Goal: Task Accomplishment & Management: Manage account settings

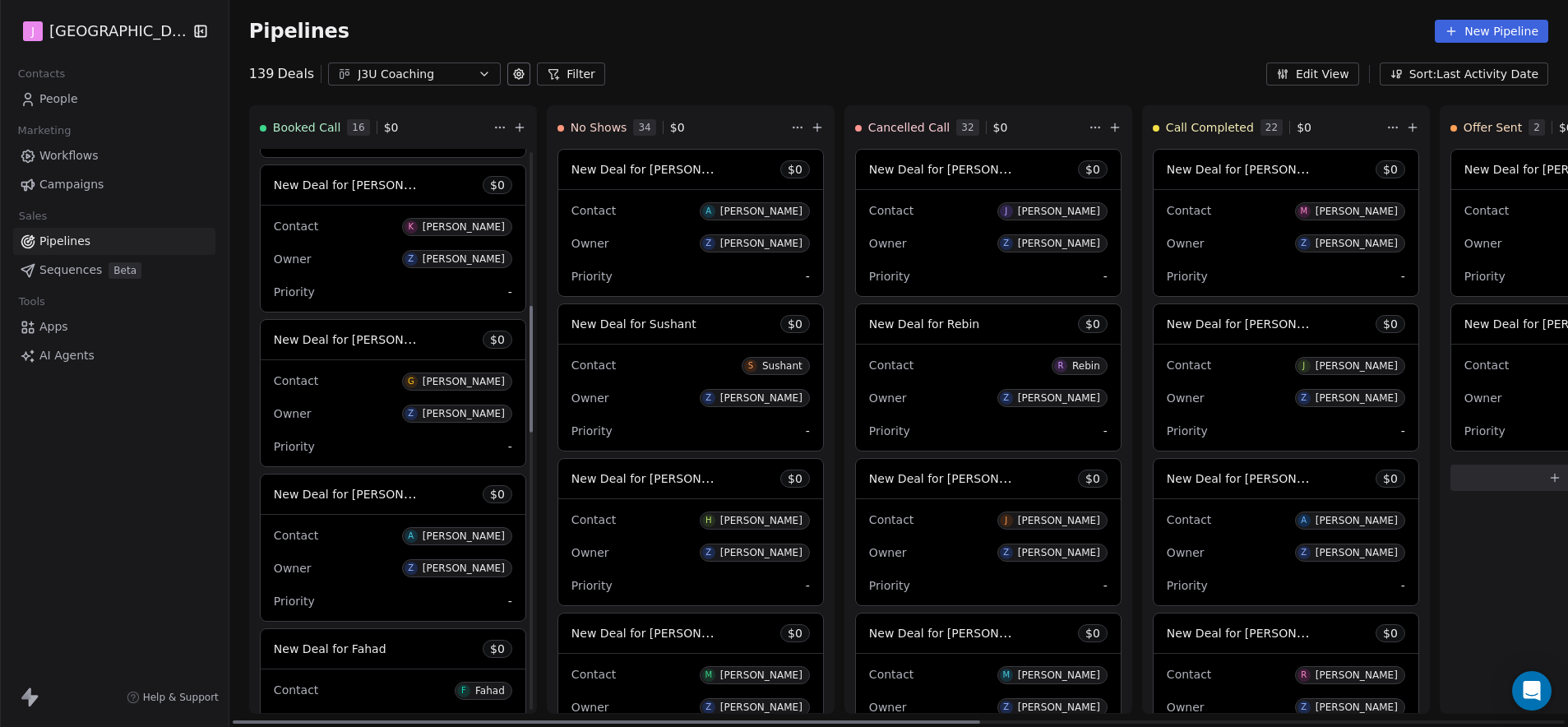
scroll to position [779, 0]
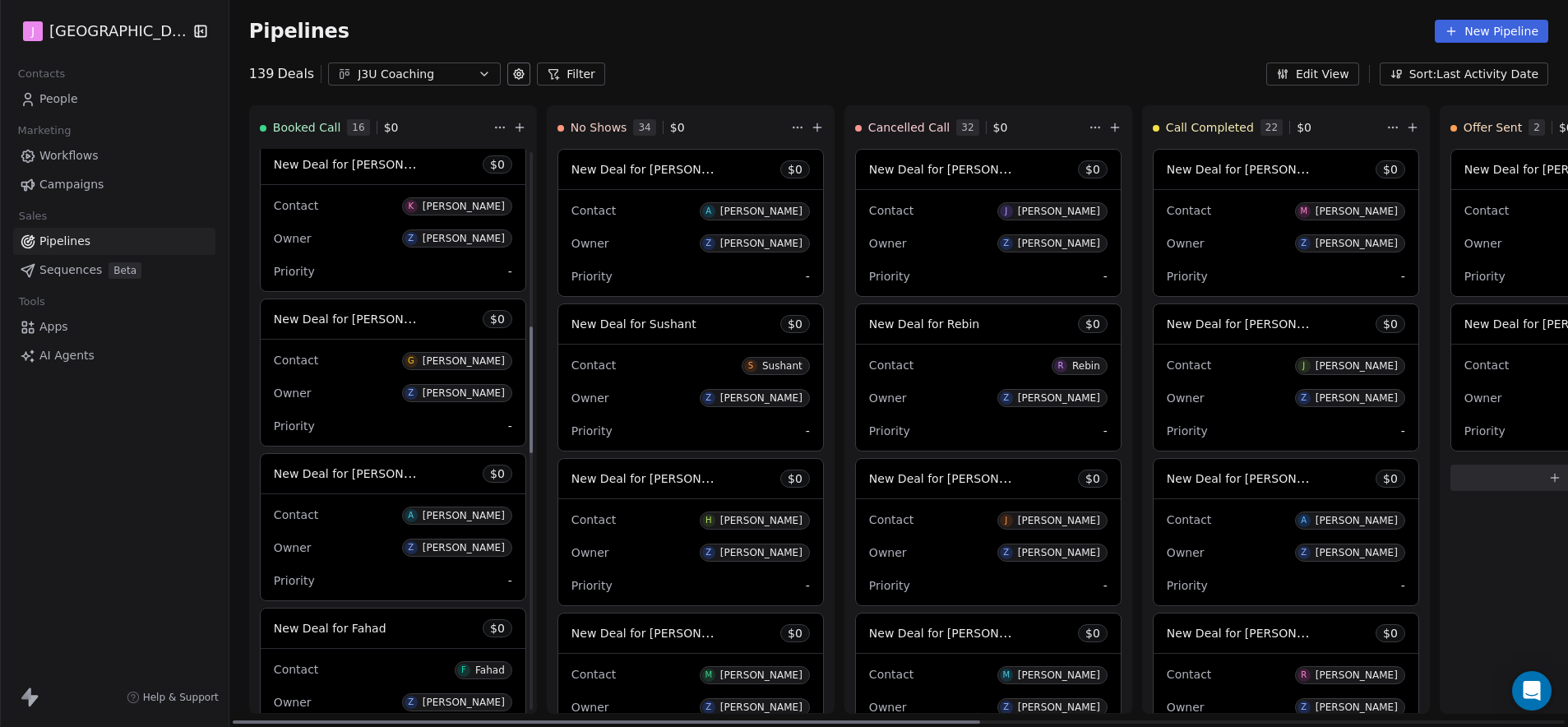
click at [392, 318] on span "New Deal for [PERSON_NAME]" at bounding box center [360, 319] width 174 height 16
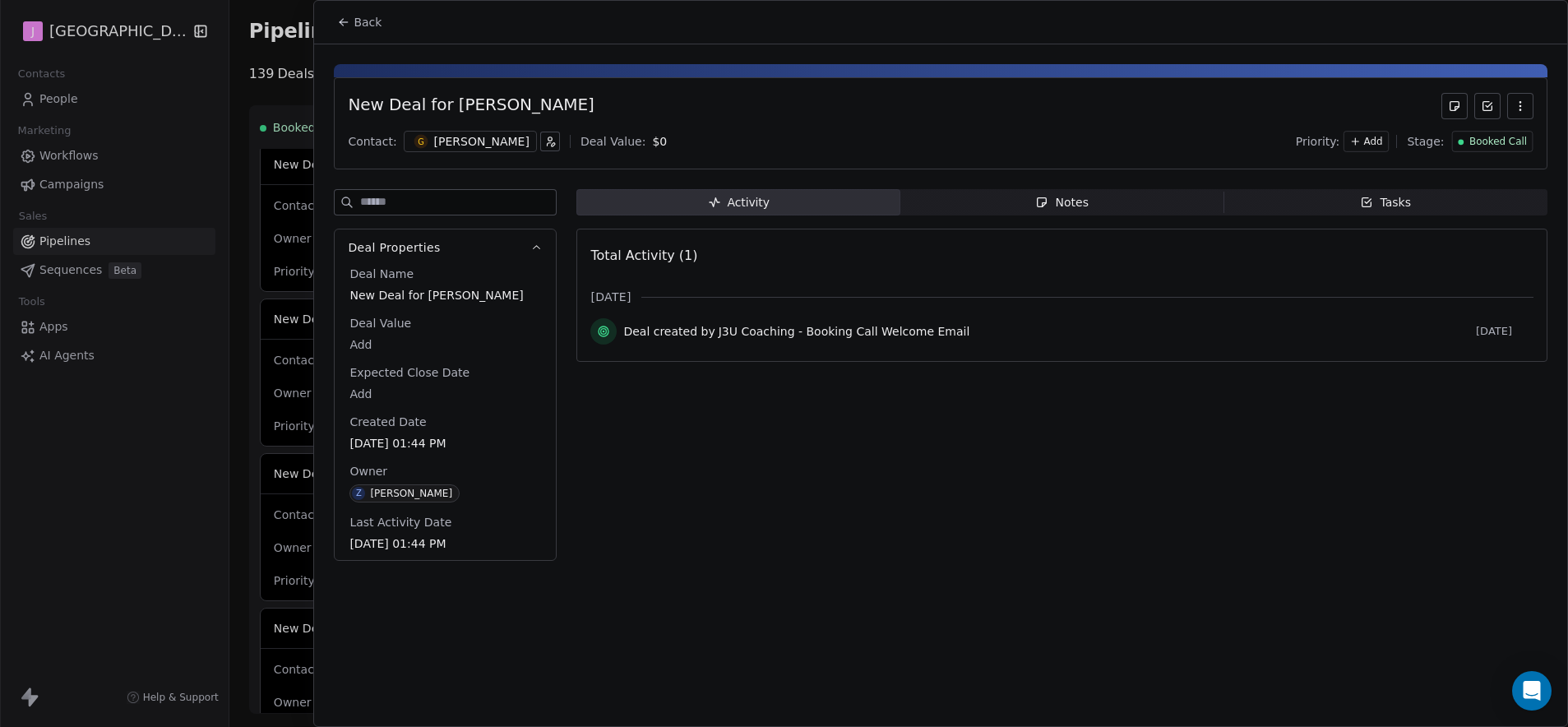
click at [1486, 147] on span "Booked Call" at bounding box center [1497, 142] width 57 height 14
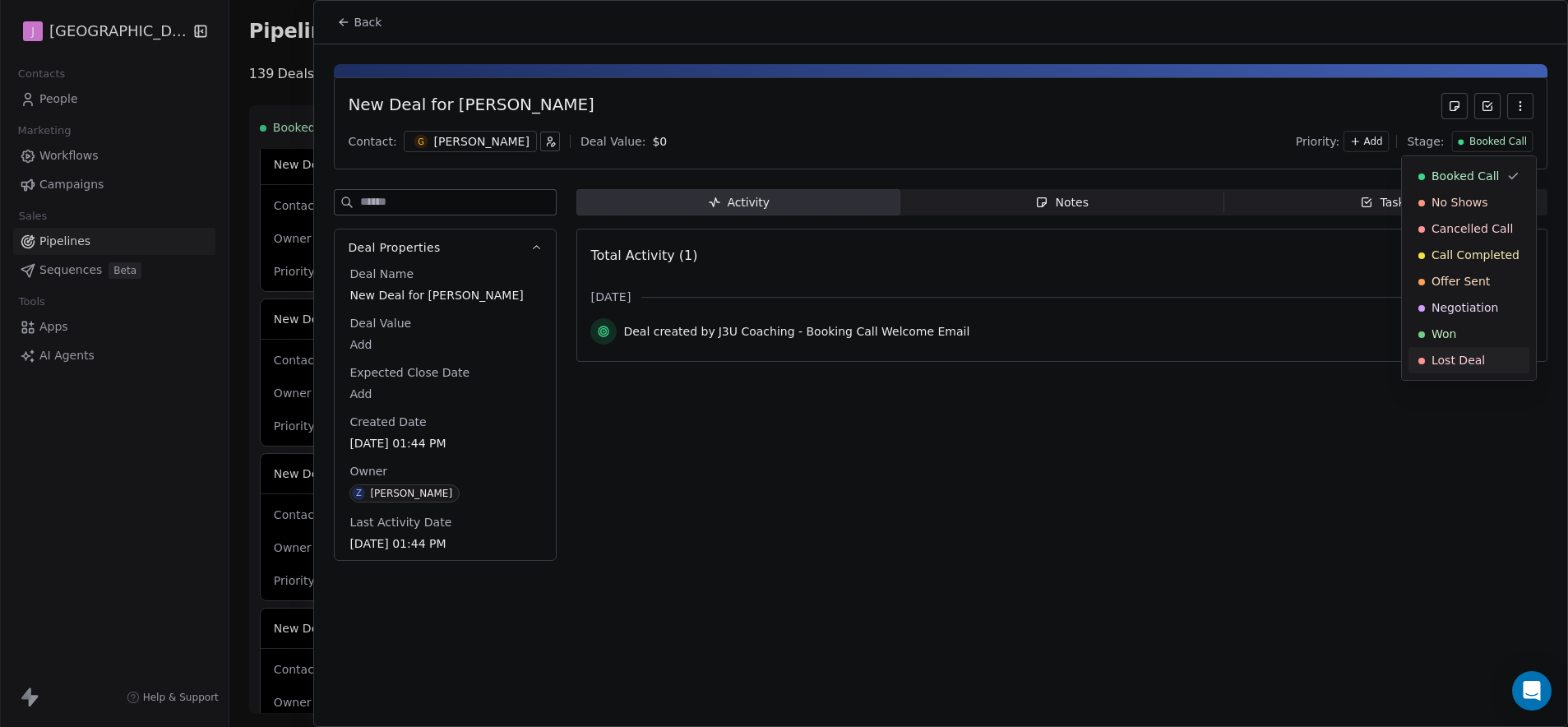
click at [1459, 354] on span "Lost Deal" at bounding box center [1457, 360] width 53 height 17
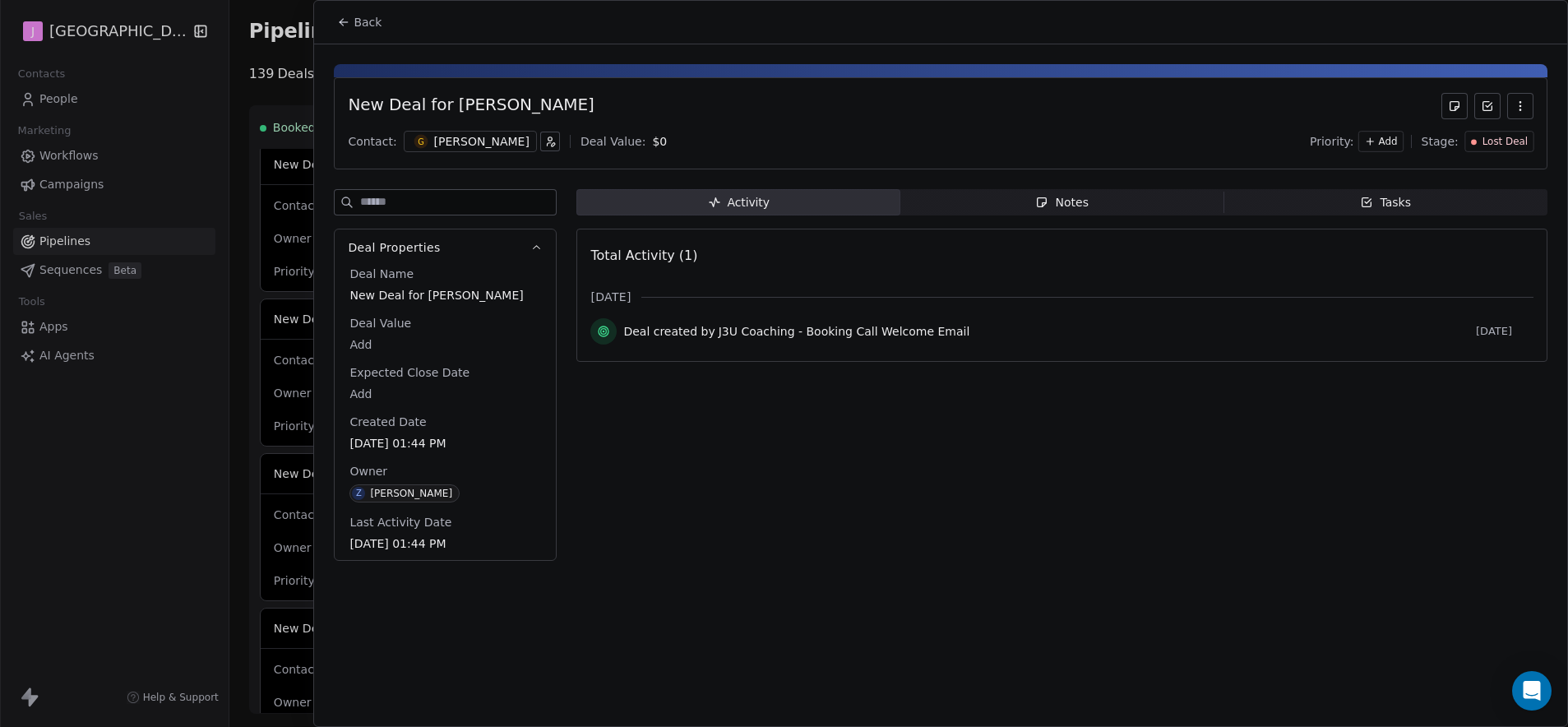
click at [1119, 209] on span "Notes Notes" at bounding box center [1062, 202] width 324 height 26
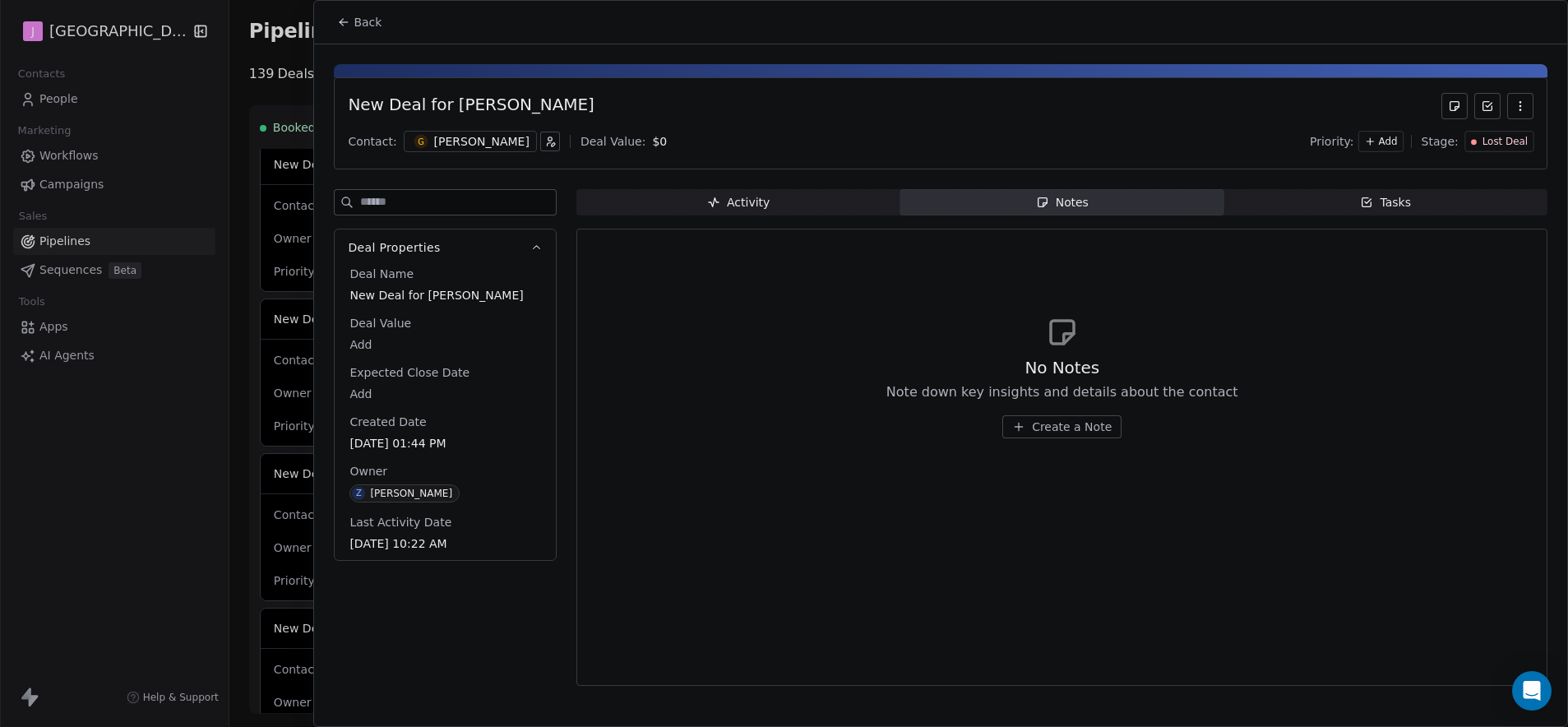
click at [1097, 412] on div "No Notes Note down key insights and details about the contact Create a Note" at bounding box center [1062, 397] width 352 height 83
click at [1094, 437] on button "Create a Note" at bounding box center [1062, 427] width 119 height 23
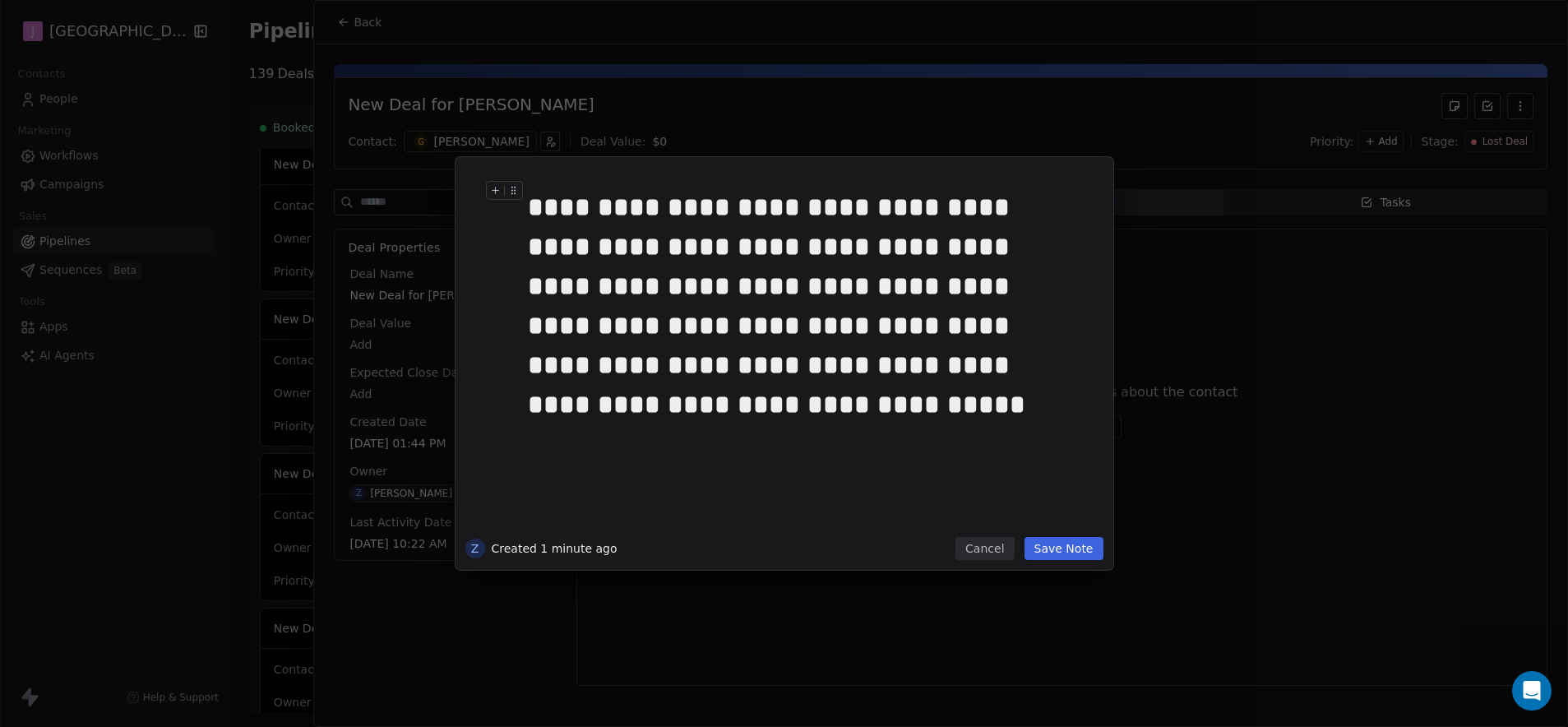
click at [1050, 548] on button "Save Note" at bounding box center [1063, 549] width 79 height 23
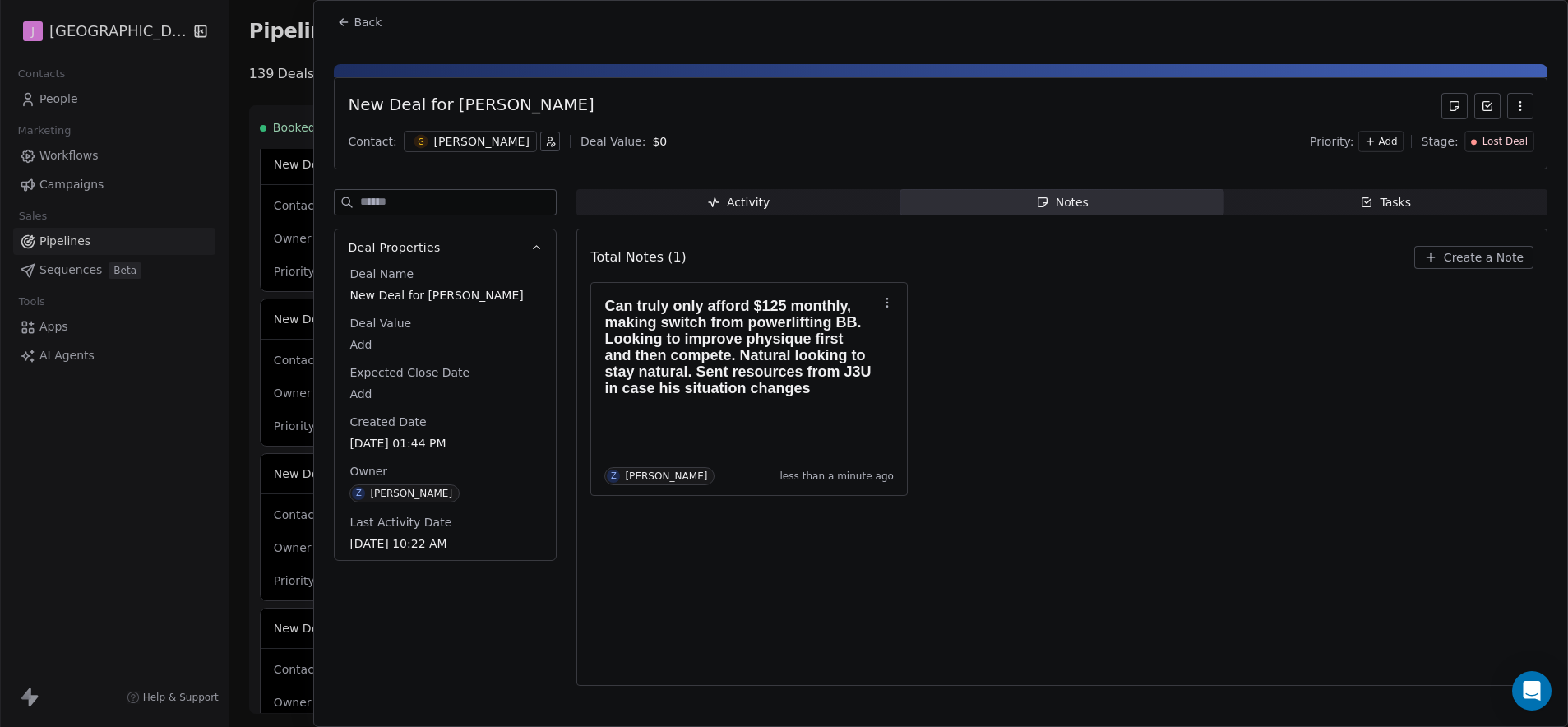
click at [345, 22] on icon at bounding box center [344, 22] width 8 height 0
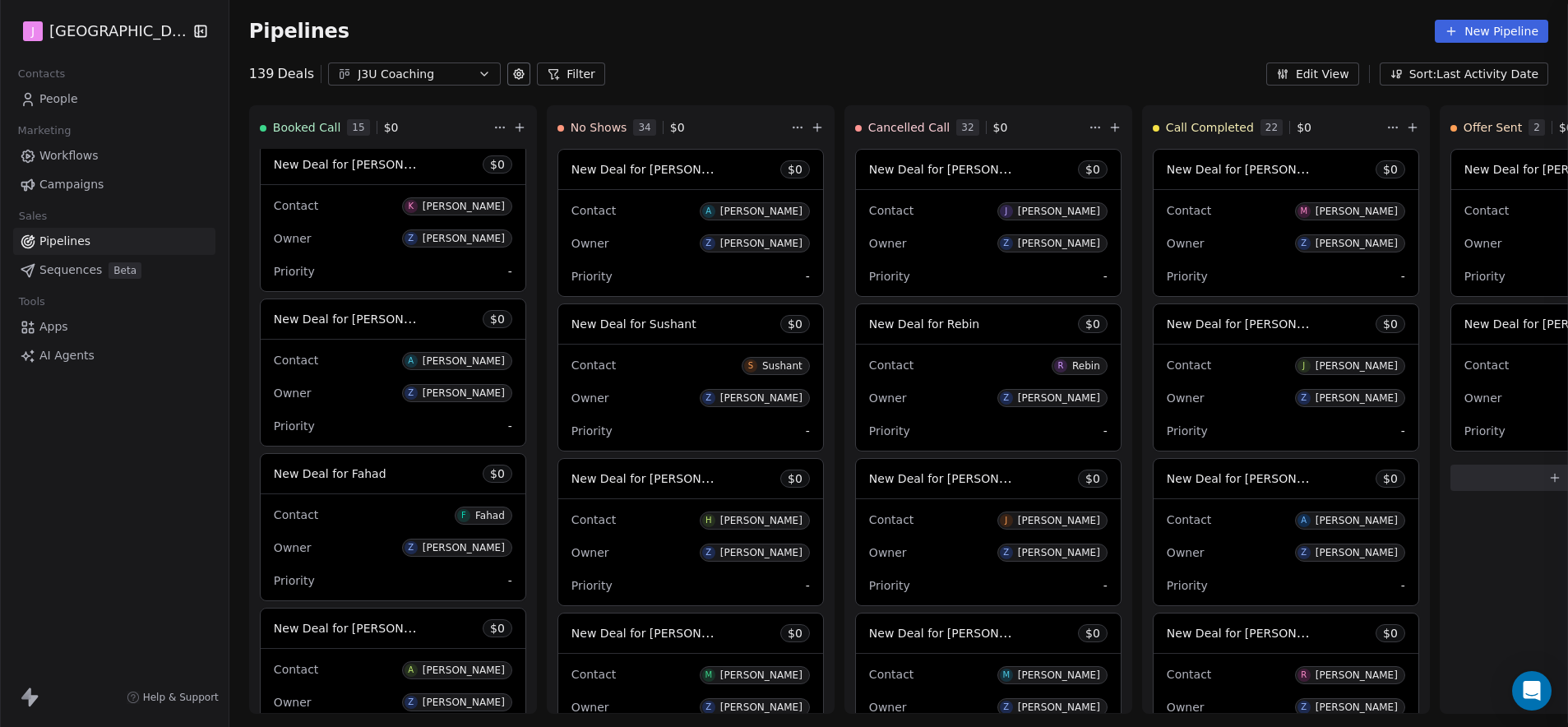
click at [260, 85] on div at bounding box center [784, 364] width 1568 height 727
